Goal: Task Accomplishment & Management: Manage account settings

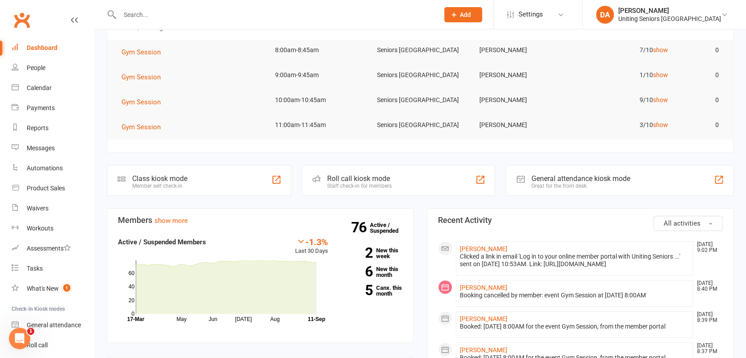
scroll to position [34, 0]
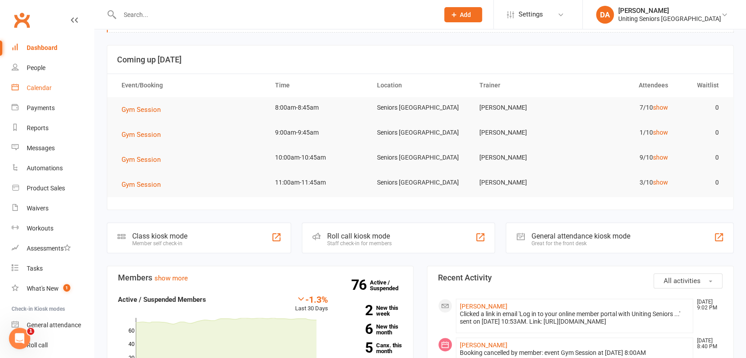
click at [45, 91] on link "Calendar" at bounding box center [53, 88] width 82 height 20
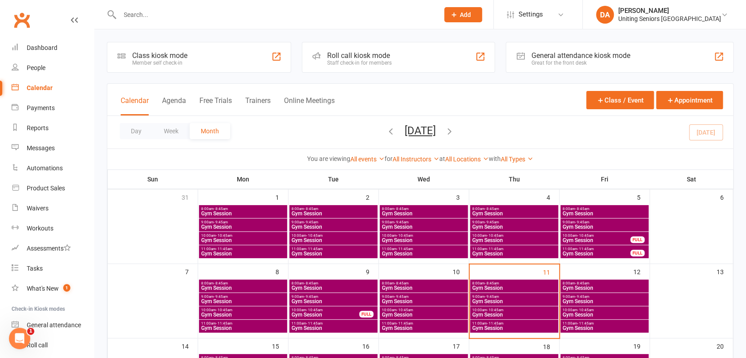
click at [596, 283] on span "8:00am - 8:45am" at bounding box center [604, 283] width 85 height 4
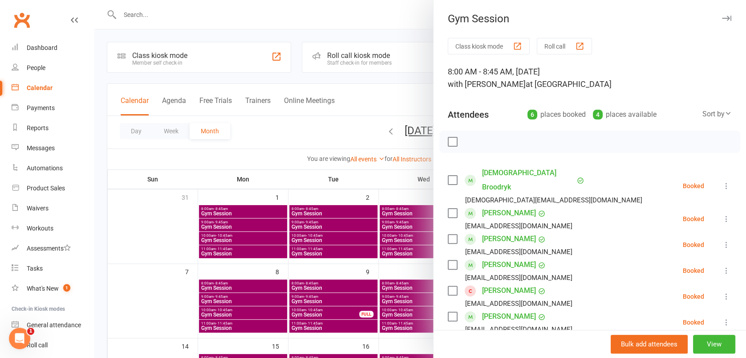
click at [722, 292] on icon at bounding box center [726, 296] width 9 height 9
click at [676, 322] on link "Remove" at bounding box center [684, 331] width 96 height 18
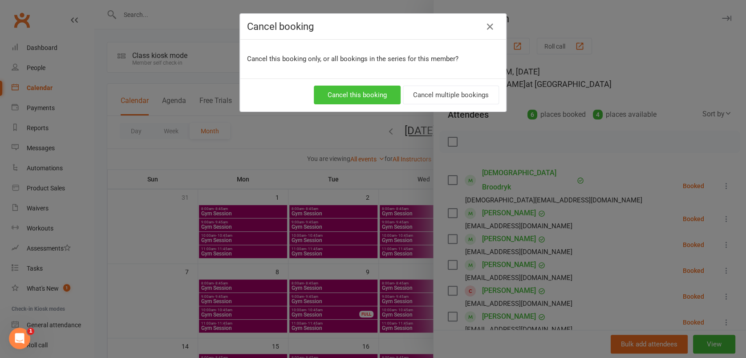
click at [391, 89] on button "Cancel this booking" at bounding box center [357, 94] width 87 height 19
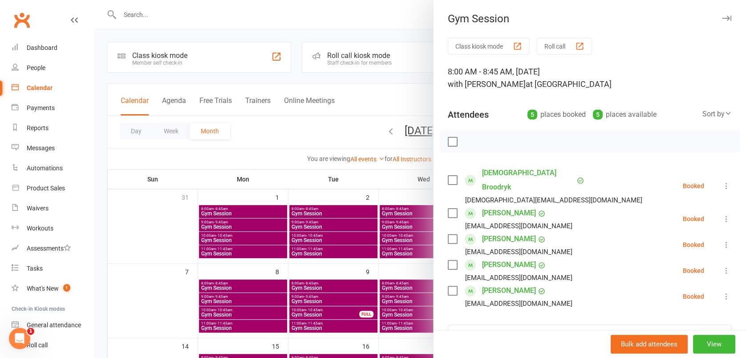
click at [722, 16] on icon "button" at bounding box center [726, 18] width 9 height 5
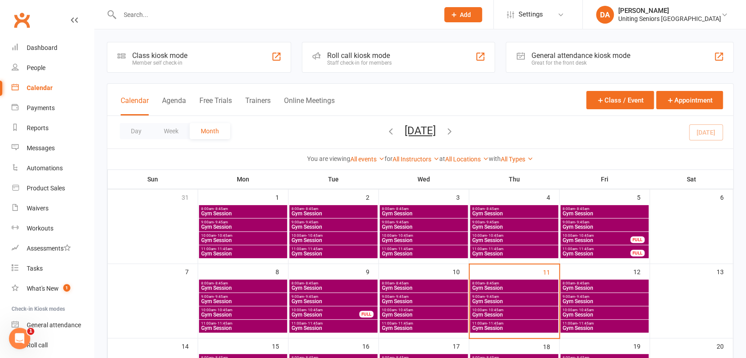
click at [576, 283] on span "- 8:45am" at bounding box center [582, 283] width 14 height 4
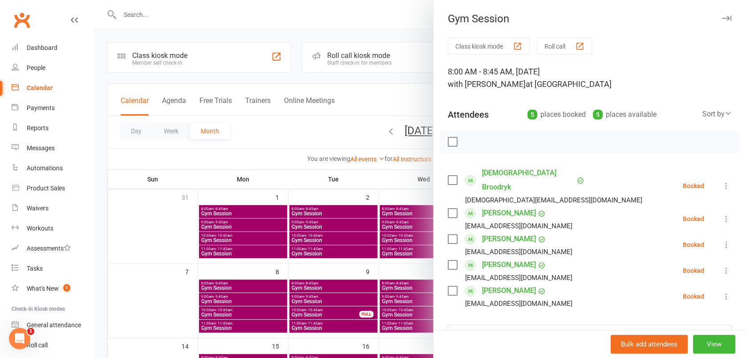
click at [722, 16] on icon "button" at bounding box center [726, 18] width 9 height 5
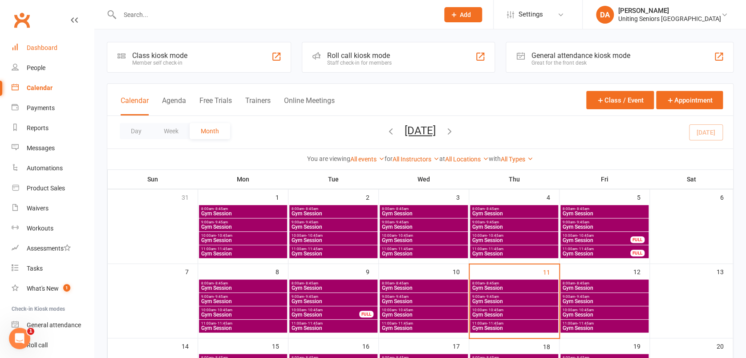
click at [28, 45] on div "Dashboard" at bounding box center [42, 47] width 31 height 7
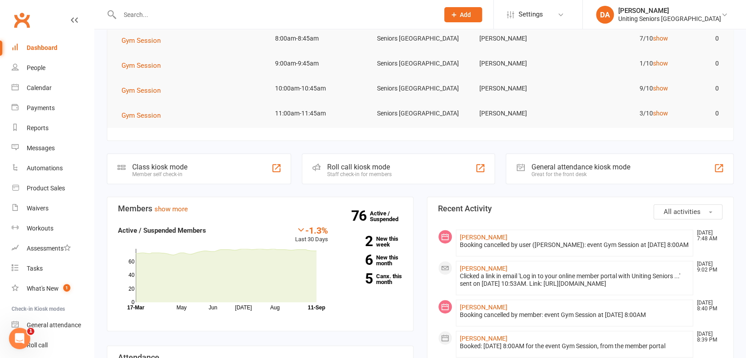
scroll to position [178, 0]
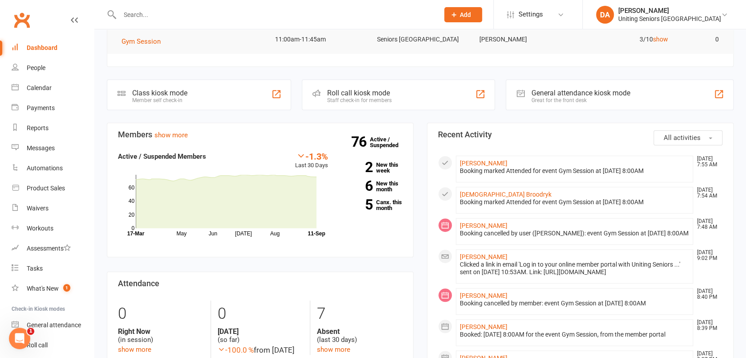
scroll to position [59, 0]
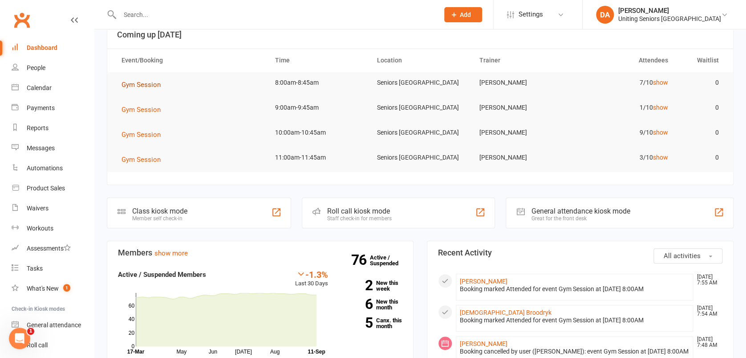
click at [139, 82] on span "Gym Session" at bounding box center [141, 85] width 39 height 8
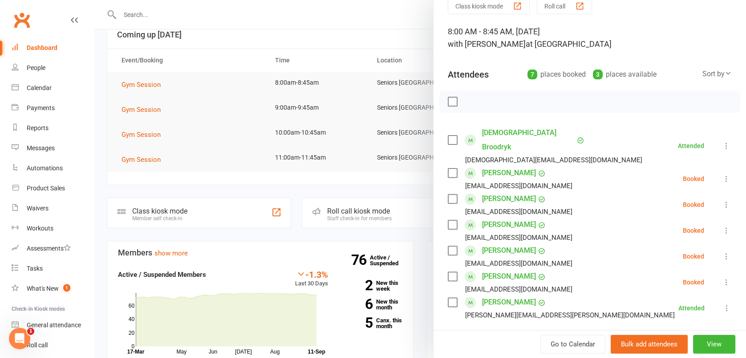
scroll to position [0, 0]
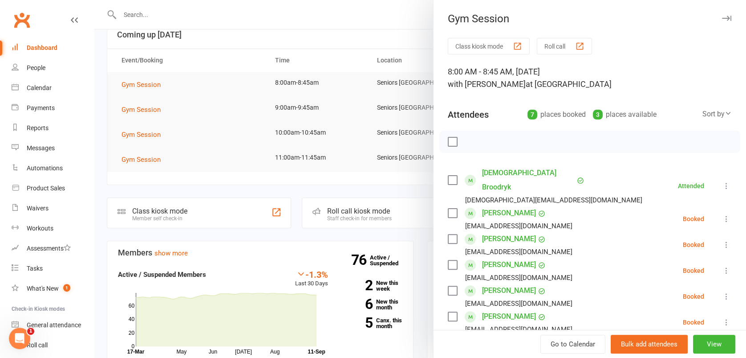
click at [722, 17] on icon "button" at bounding box center [726, 18] width 9 height 5
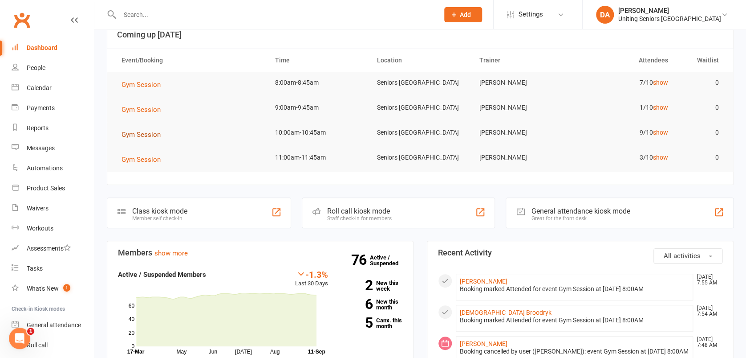
click at [138, 136] on span "Gym Session" at bounding box center [141, 134] width 39 height 8
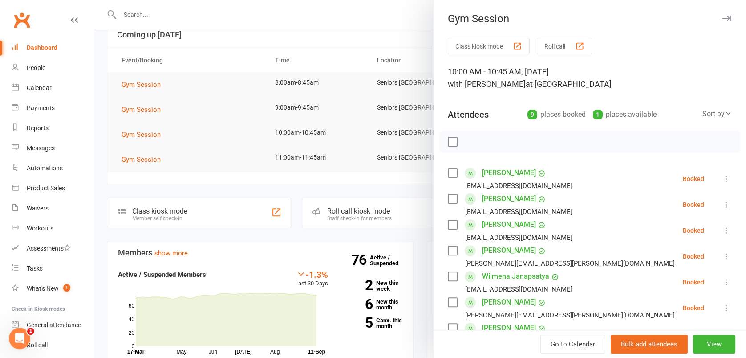
click at [722, 255] on icon at bounding box center [726, 256] width 9 height 9
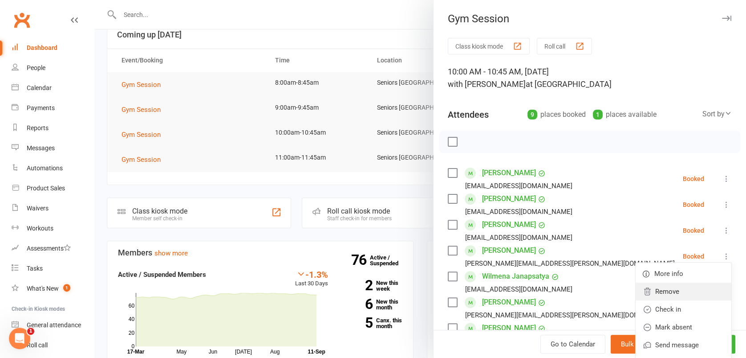
click at [682, 288] on link "Remove" at bounding box center [684, 291] width 96 height 18
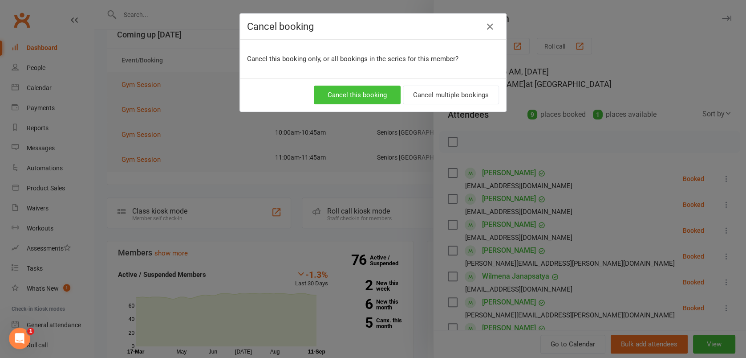
click at [371, 95] on button "Cancel this booking" at bounding box center [357, 94] width 87 height 19
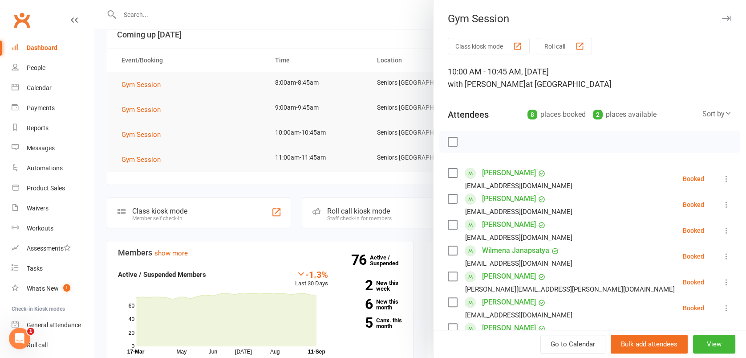
click at [722, 20] on icon "button" at bounding box center [726, 18] width 9 height 5
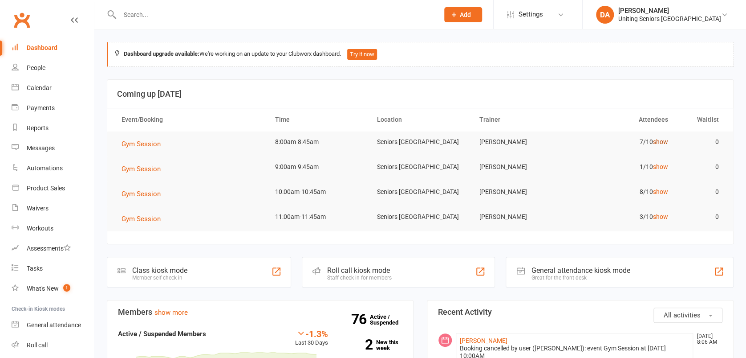
click at [660, 143] on link "show" at bounding box center [660, 141] width 15 height 7
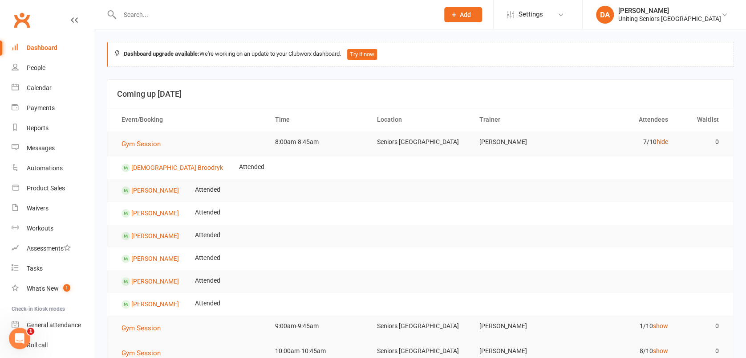
click at [660, 143] on link "hide" at bounding box center [662, 141] width 12 height 7
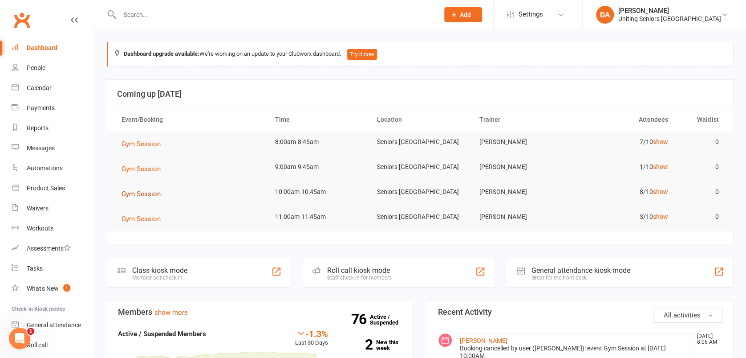
click at [149, 191] on span "Gym Session" at bounding box center [141, 194] width 39 height 8
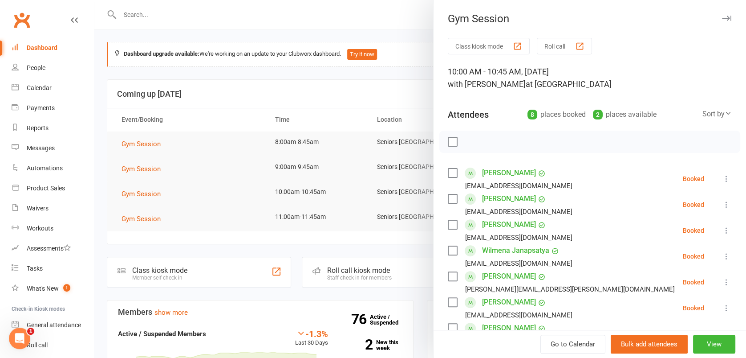
click at [722, 231] on icon at bounding box center [726, 230] width 9 height 9
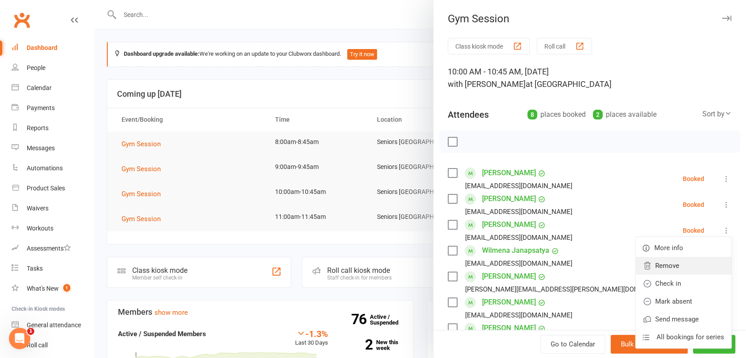
click at [672, 262] on link "Remove" at bounding box center [684, 265] width 96 height 18
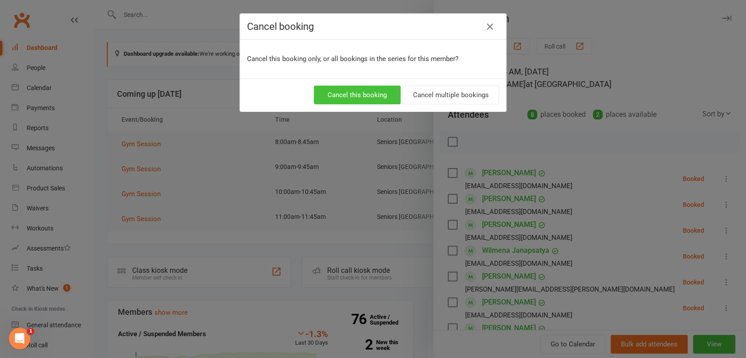
click at [360, 91] on button "Cancel this booking" at bounding box center [357, 94] width 87 height 19
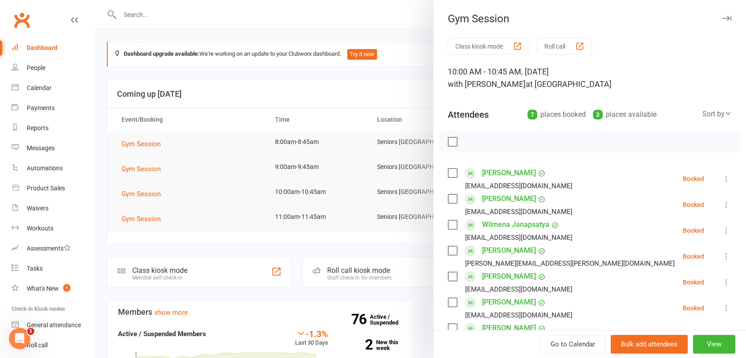
click at [722, 19] on icon "button" at bounding box center [726, 18] width 9 height 5
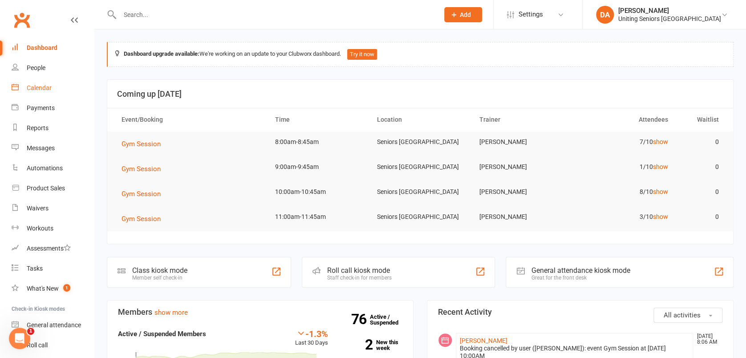
click at [45, 87] on div "Calendar" at bounding box center [39, 87] width 25 height 7
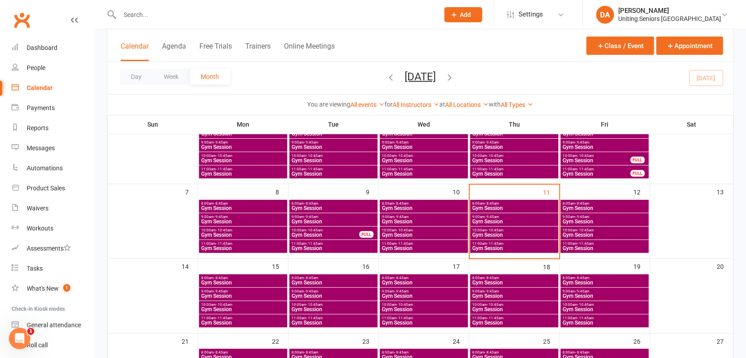
scroll to position [118, 0]
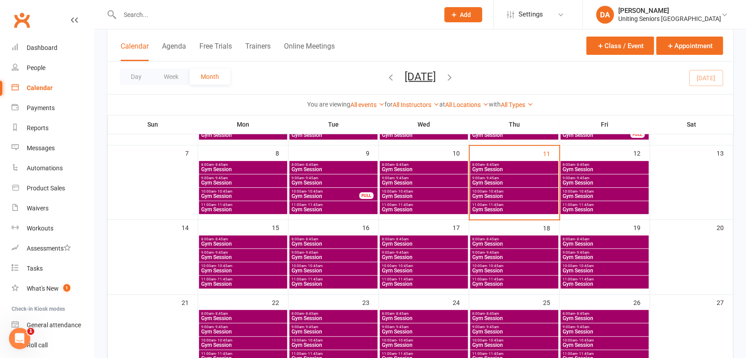
click at [222, 264] on span "- 10:45am" at bounding box center [224, 266] width 16 height 4
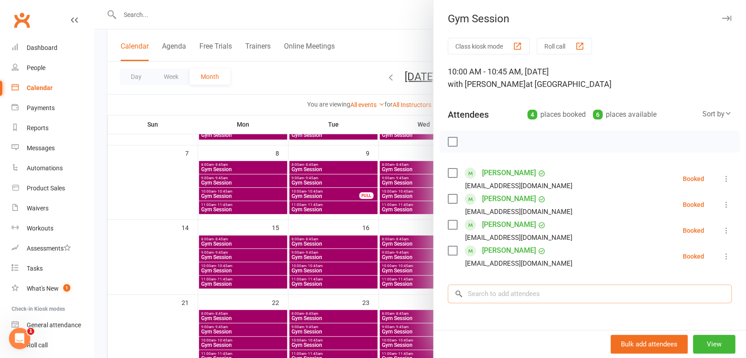
click at [497, 289] on input "search" at bounding box center [590, 293] width 284 height 19
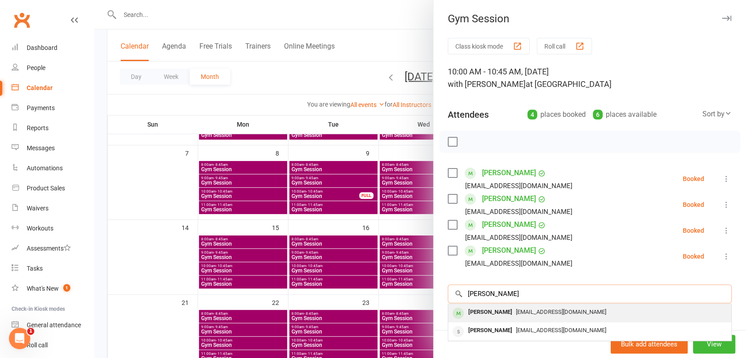
type input "mary bezz"
click at [488, 313] on div "[PERSON_NAME]" at bounding box center [490, 311] width 51 height 13
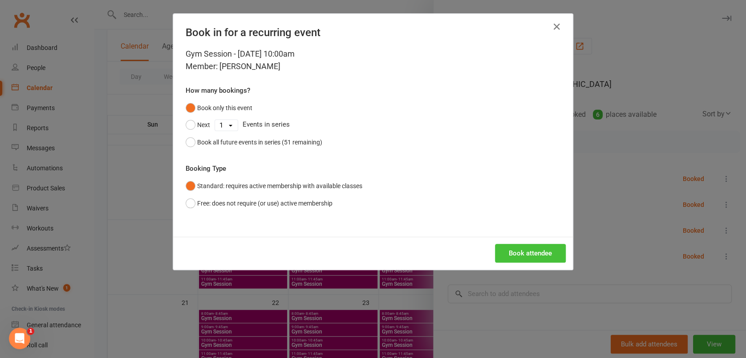
click at [524, 255] on button "Book attendee" at bounding box center [530, 253] width 71 height 19
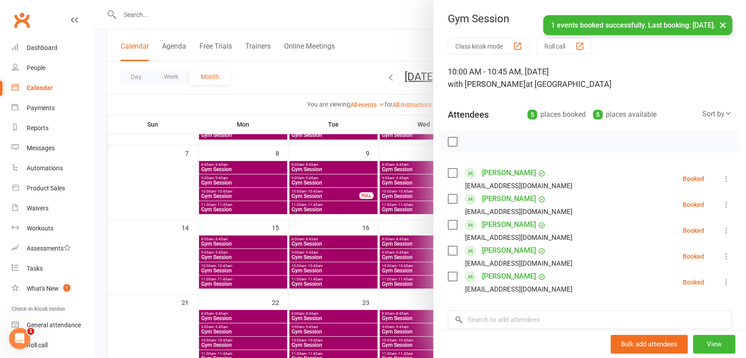
click at [718, 30] on button "×" at bounding box center [723, 24] width 16 height 19
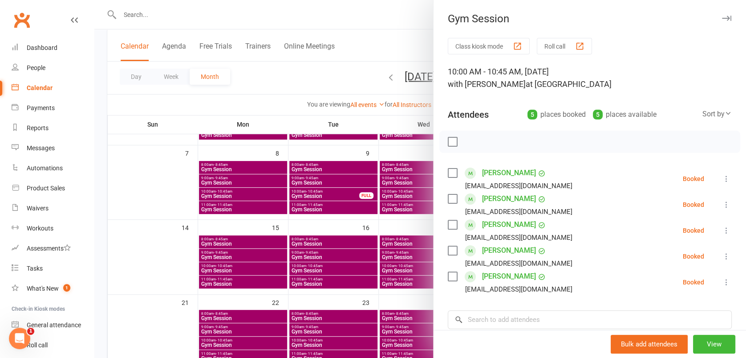
click at [721, 14] on button "button" at bounding box center [726, 18] width 11 height 11
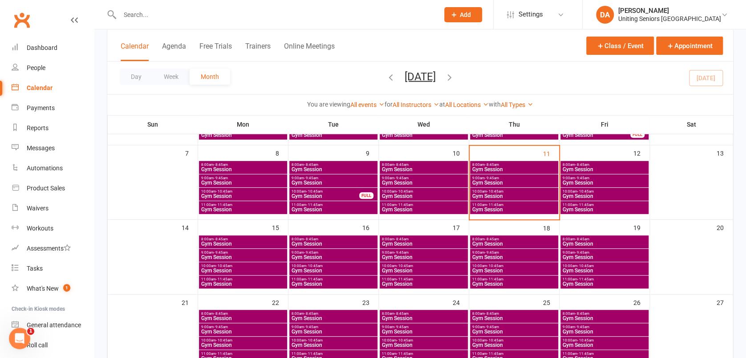
click at [524, 263] on div "10:00am - 10:45am Gym Session" at bounding box center [514, 268] width 88 height 13
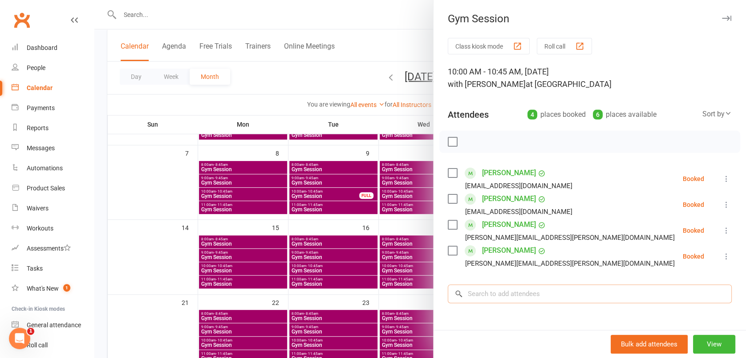
click at [510, 296] on input "search" at bounding box center [590, 293] width 284 height 19
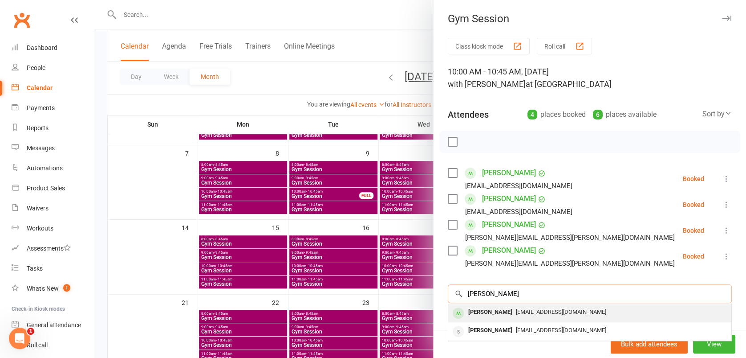
type input "mary"
click at [516, 311] on span "mbezzina@SGWestmead.com" at bounding box center [561, 311] width 90 height 7
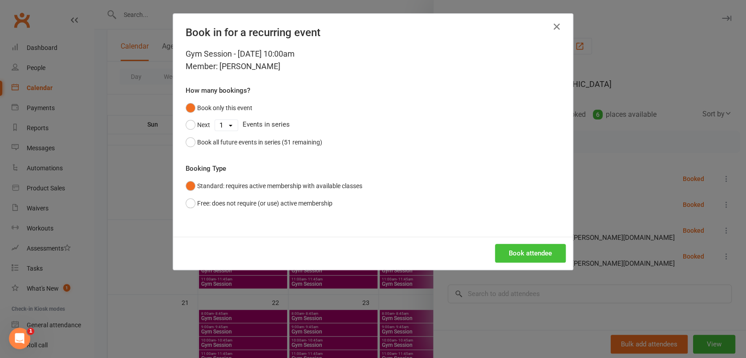
click at [534, 253] on button "Book attendee" at bounding box center [530, 253] width 71 height 19
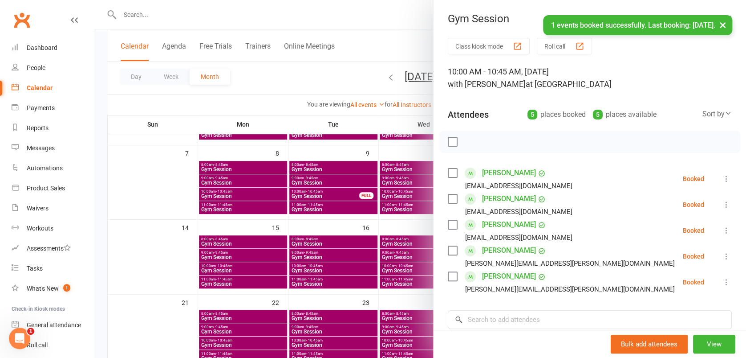
click at [719, 27] on button "×" at bounding box center [723, 24] width 16 height 19
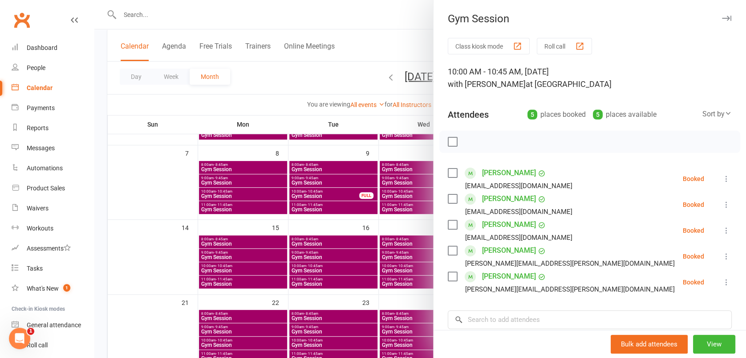
click at [722, 17] on icon "button" at bounding box center [726, 18] width 9 height 5
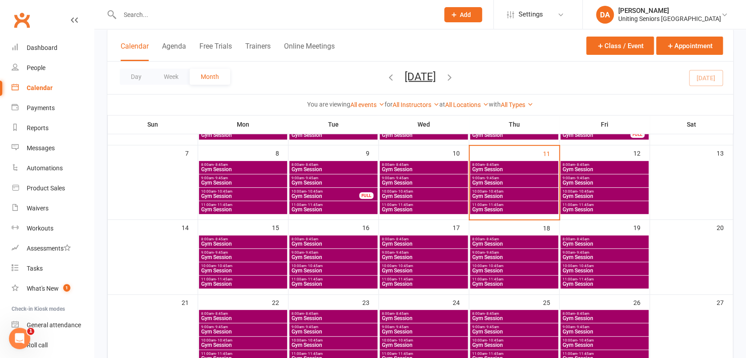
click at [513, 186] on div "9:00am - 9:45am Gym Session" at bounding box center [514, 180] width 88 height 13
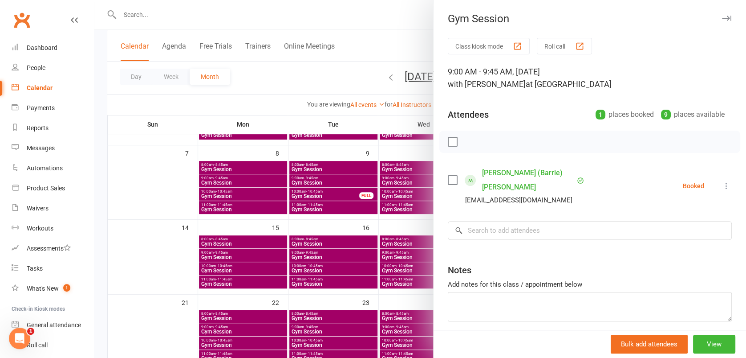
click at [721, 22] on button "button" at bounding box center [726, 18] width 11 height 11
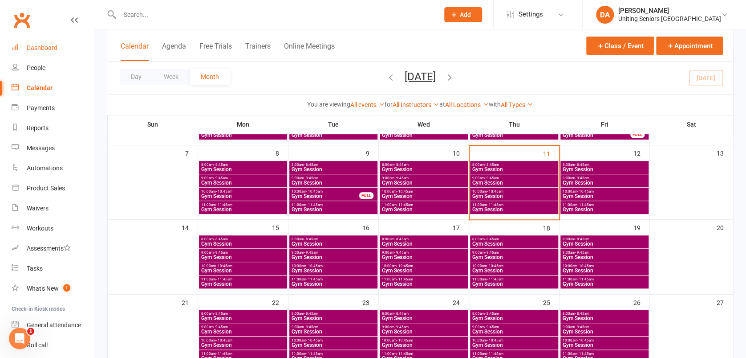
click at [48, 44] on div "Dashboard" at bounding box center [42, 47] width 31 height 7
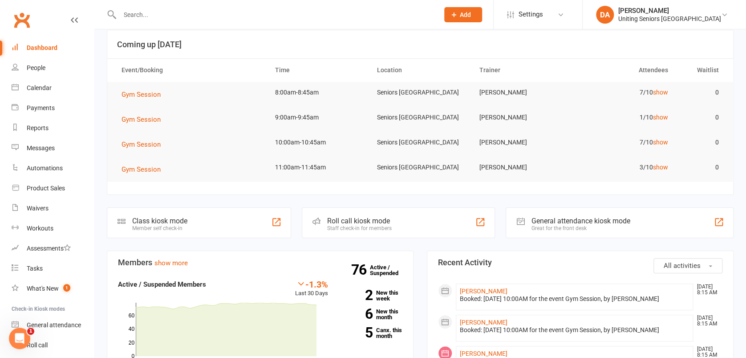
scroll to position [118, 0]
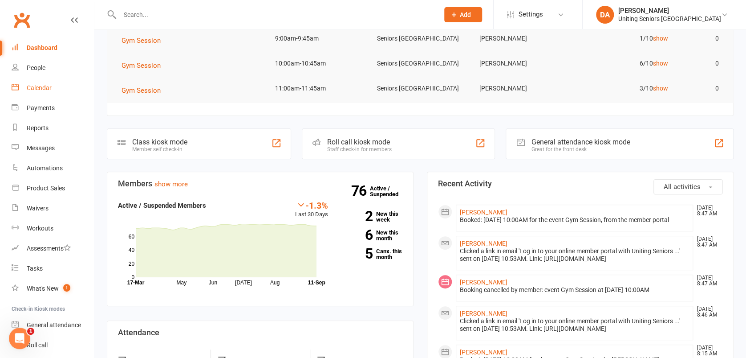
click at [37, 89] on div "Calendar" at bounding box center [39, 87] width 25 height 7
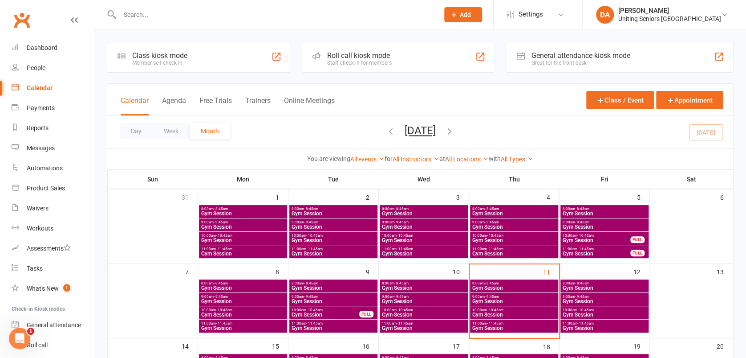
click at [578, 313] on span "Gym Session" at bounding box center [604, 314] width 85 height 5
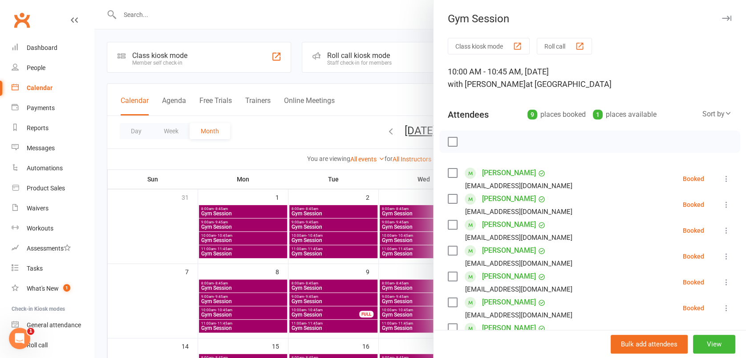
click at [722, 18] on icon "button" at bounding box center [726, 18] width 9 height 5
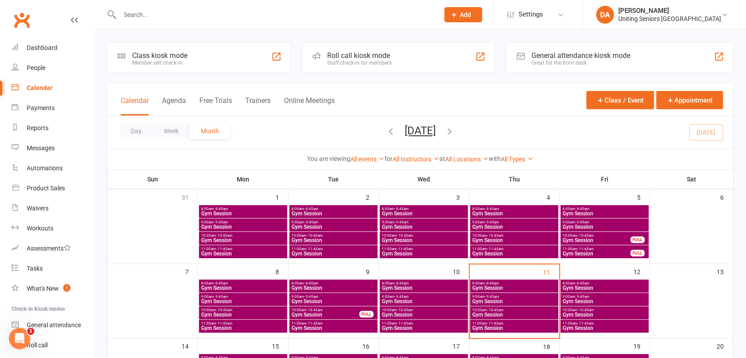
click at [568, 326] on span "Gym Session" at bounding box center [604, 327] width 85 height 5
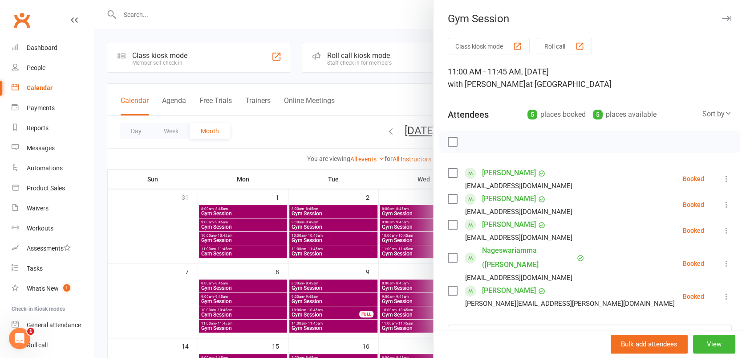
click at [722, 16] on icon "button" at bounding box center [726, 18] width 9 height 5
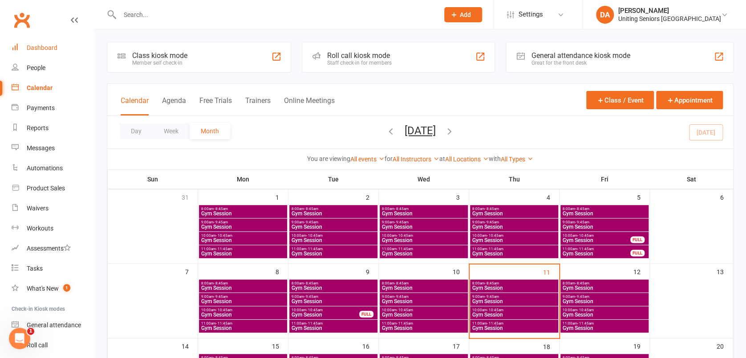
click at [31, 44] on div "Dashboard" at bounding box center [42, 47] width 31 height 7
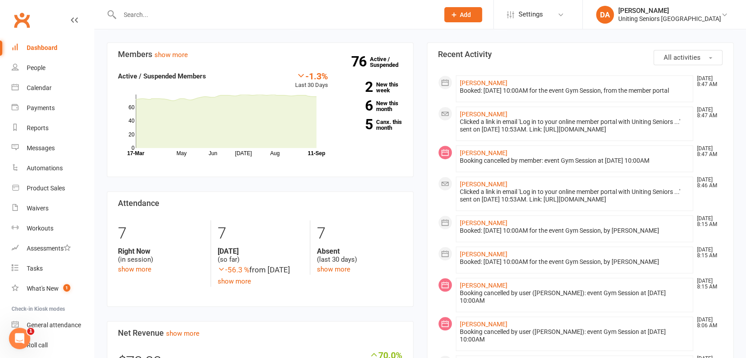
scroll to position [237, 0]
